Goal: Register for event/course

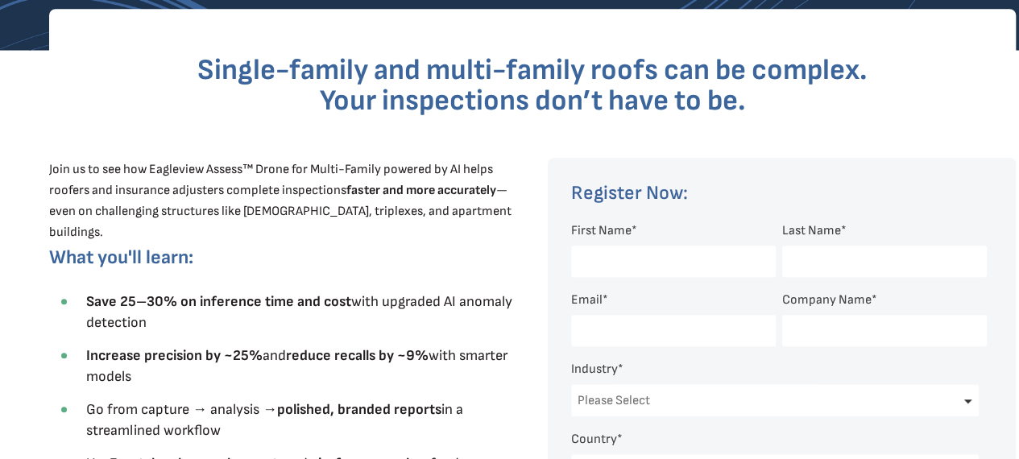
scroll to position [457, 0]
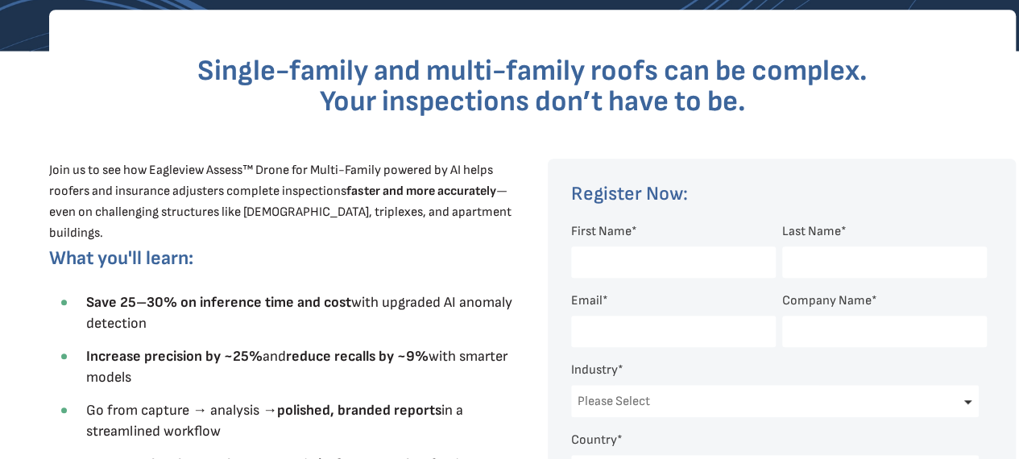
click at [617, 259] on input "First Name *" at bounding box center [673, 261] width 205 height 31
type input ">than"
click at [808, 262] on input "Last Name *" at bounding box center [884, 261] width 205 height 31
type input "Flowers"
click at [600, 324] on input "Email *" at bounding box center [673, 331] width 205 height 31
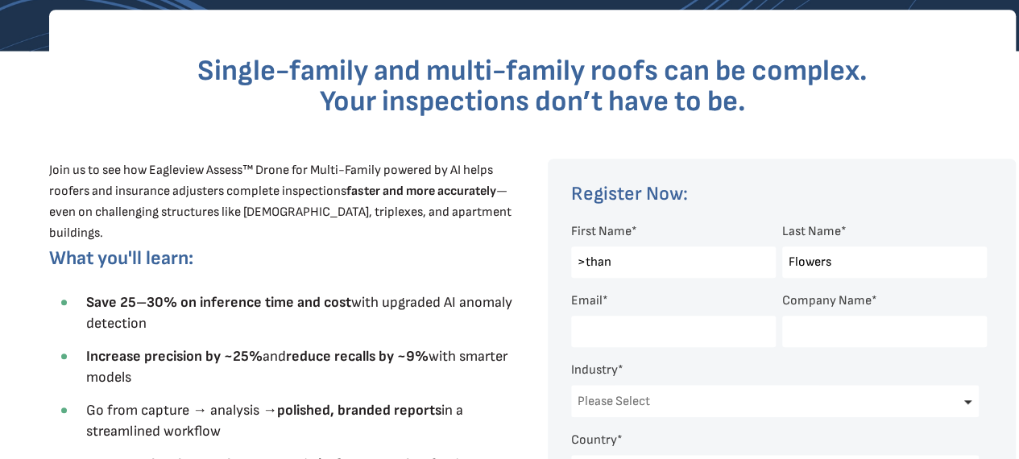
type input "[EMAIL_ADDRESS][DOMAIN_NAME]"
type input "Entre' Realty Group"
select select "[GEOGRAPHIC_DATA]"
select select "[US_STATE]"
click at [596, 394] on select "Please Select Architects & Engineering Construction Electric/Gas Utilities Gove…" at bounding box center [774, 401] width 407 height 32
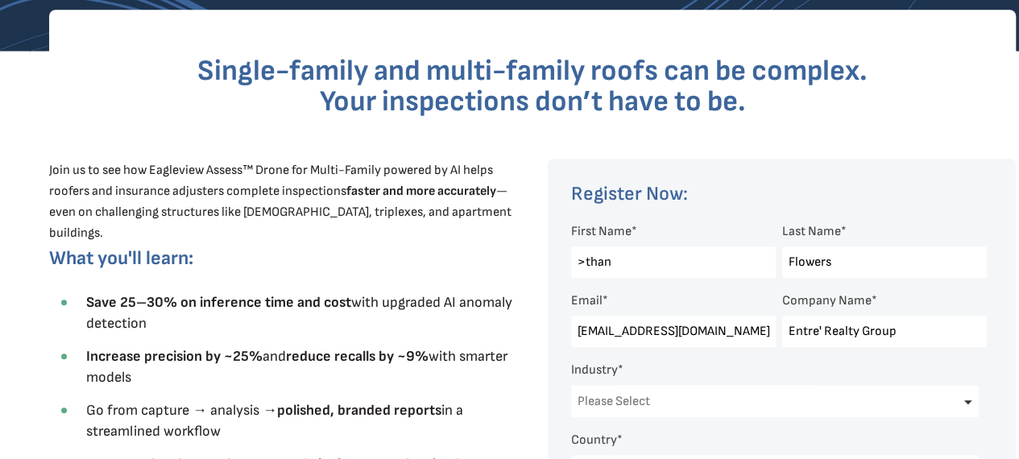
drag, startPoint x: 597, startPoint y: 397, endPoint x: 593, endPoint y: 386, distance: 12.0
click at [593, 386] on div "Please Select Architects & Engineering Construction Electric/Gas Utilities Gove…" at bounding box center [774, 401] width 407 height 48
click at [608, 399] on select "Please Select Architects & Engineering Construction Electric/Gas Utilities Gove…" at bounding box center [774, 401] width 407 height 32
select select "Insurance"
click at [571, 386] on select "Please Select Architects & Engineering Construction Electric/Gas Utilities Gove…" at bounding box center [774, 401] width 407 height 32
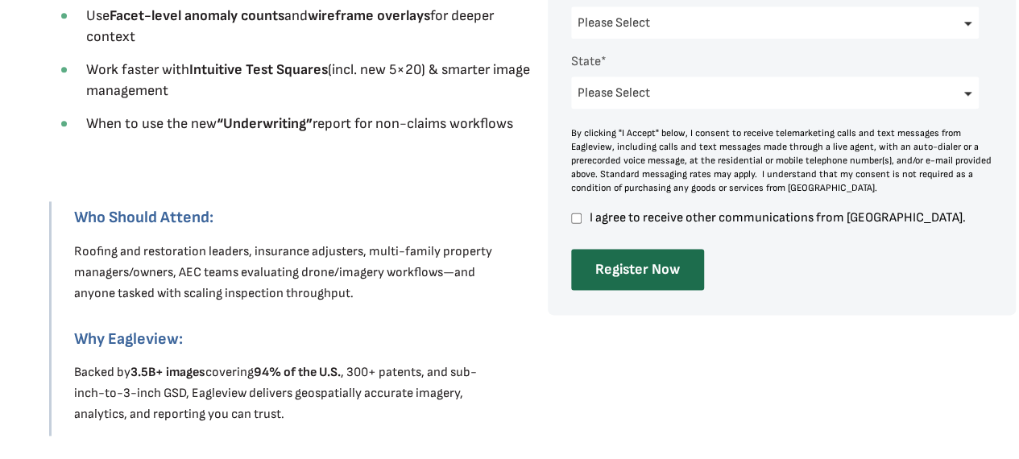
scroll to position [907, 0]
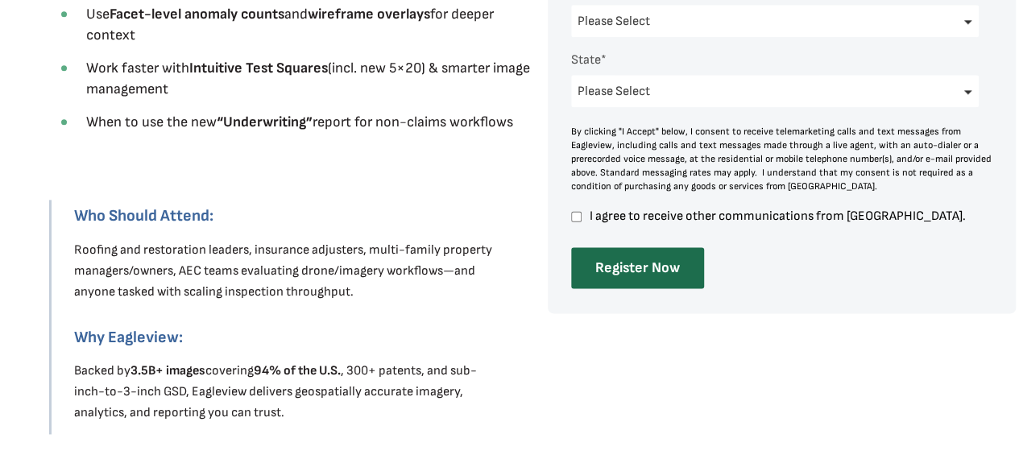
click at [575, 220] on input "I agree to receive other communications from [GEOGRAPHIC_DATA]." at bounding box center [576, 216] width 10 height 14
checkbox input "true"
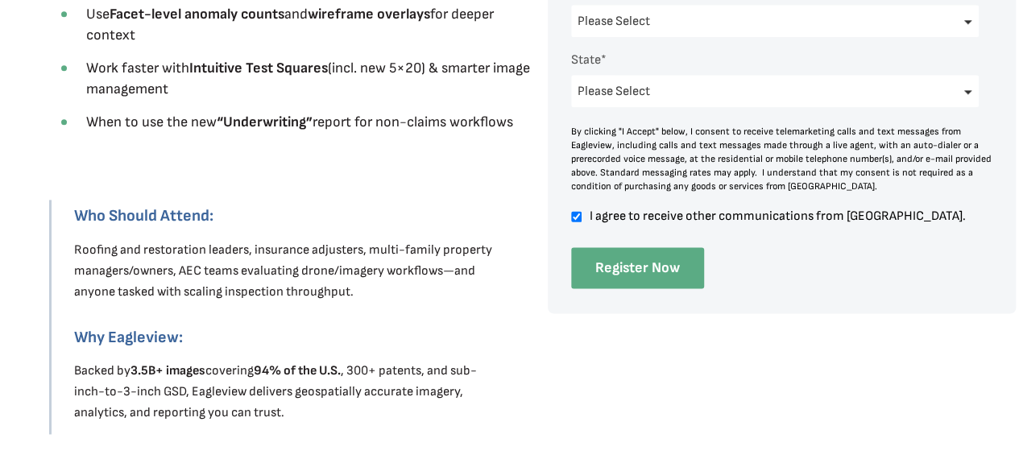
click at [636, 260] on input "Register Now" at bounding box center [637, 267] width 133 height 41
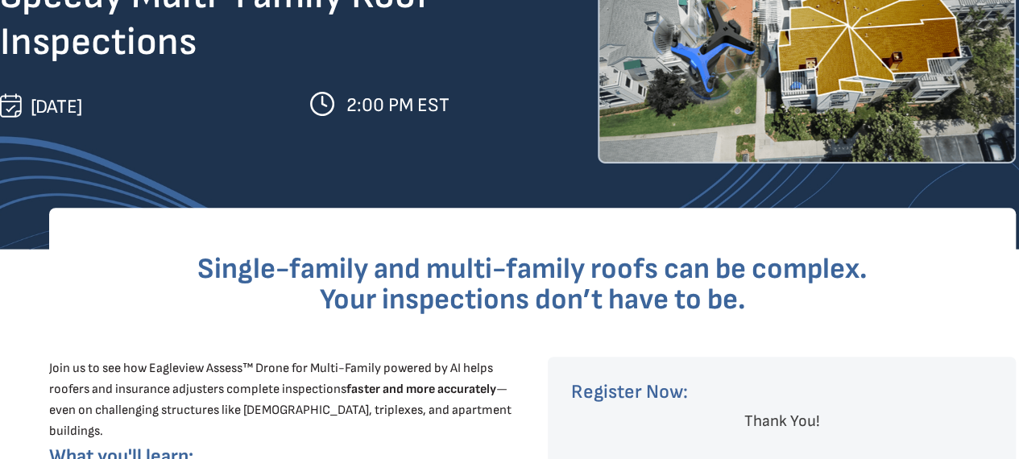
scroll to position [261, 0]
